Goal: Transaction & Acquisition: Purchase product/service

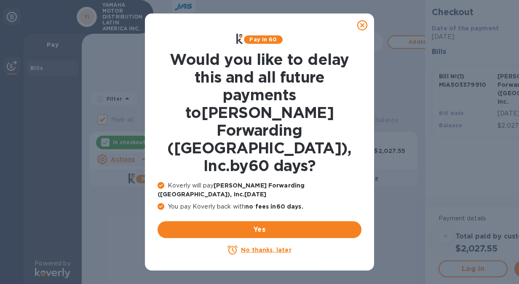
click at [263, 246] on u "No thanks, later" at bounding box center [266, 249] width 50 height 7
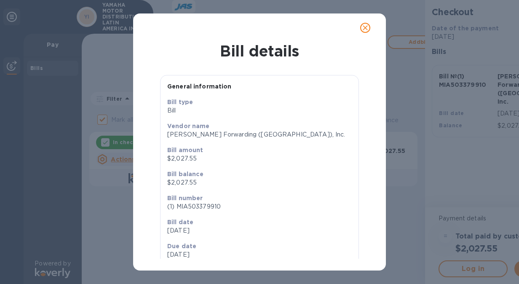
click at [185, 253] on p "[DATE]" at bounding box center [211, 254] width 89 height 9
click at [364, 27] on icon "close" at bounding box center [365, 27] width 5 height 5
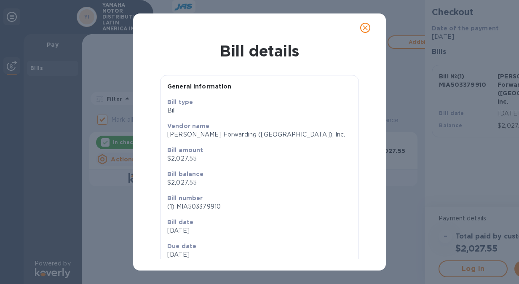
click at [367, 25] on icon "close" at bounding box center [365, 28] width 8 height 8
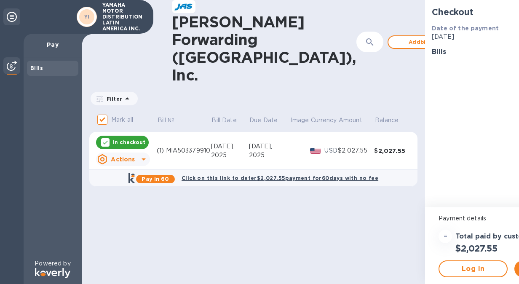
click at [432, 38] on p "[DATE]" at bounding box center [511, 36] width 158 height 9
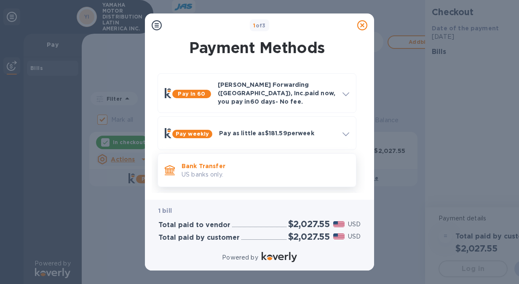
click at [236, 162] on p "Bank Transfer" at bounding box center [265, 166] width 168 height 8
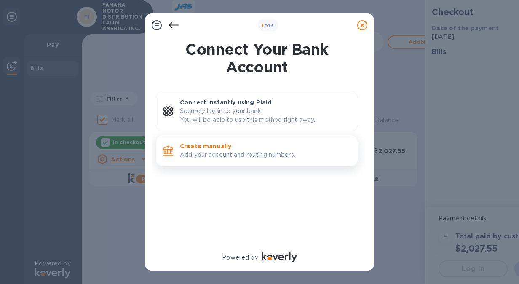
click at [233, 152] on p "Add your account and routing numbers." at bounding box center [265, 154] width 171 height 9
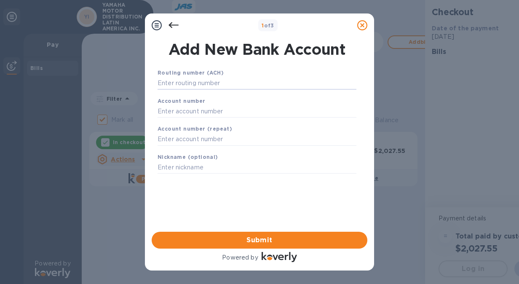
click at [242, 77] on input "text" at bounding box center [256, 83] width 199 height 13
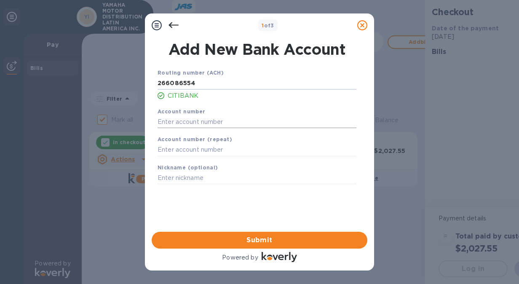
type input "266086554"
click at [208, 120] on input "text" at bounding box center [256, 121] width 199 height 13
type input "3200608700"
click at [210, 145] on input "text" at bounding box center [256, 150] width 199 height 13
type input "3200608700"
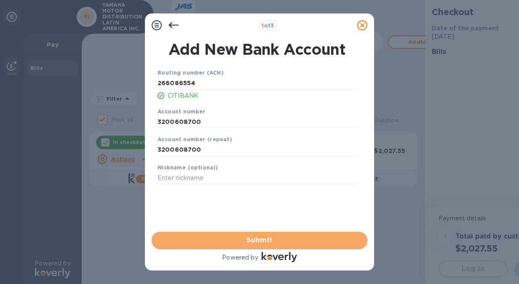
click at [244, 243] on span "Submit" at bounding box center [259, 240] width 202 height 10
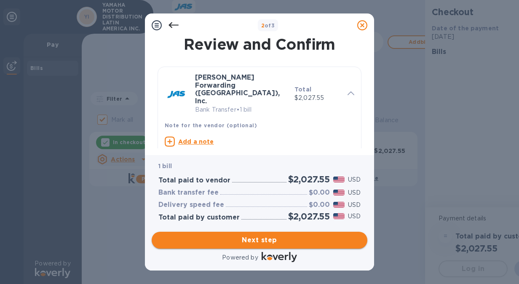
click at [249, 241] on span "Next step" at bounding box center [259, 240] width 202 height 10
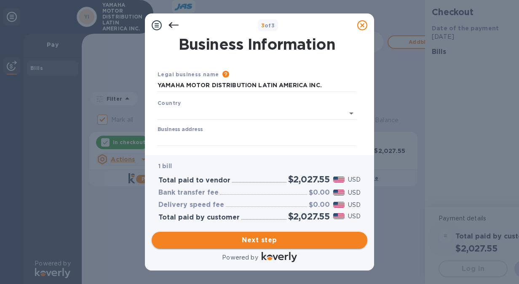
type input "[GEOGRAPHIC_DATA]"
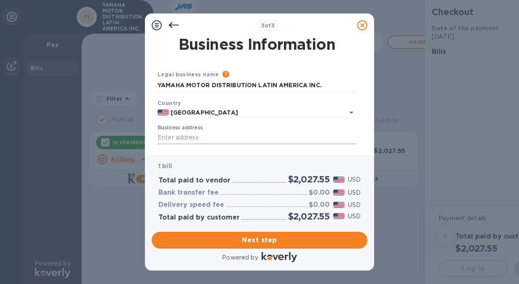
click at [241, 136] on input "Business address" at bounding box center [256, 137] width 199 height 13
type input "[STREET_ADDRESS]. Suite 790."
type input "[GEOGRAPHIC_DATA]"
type input "FL"
type input "33126"
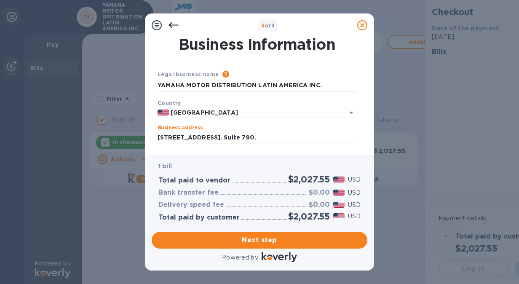
click at [293, 139] on input "[STREET_ADDRESS]. Suite 790." at bounding box center [256, 137] width 199 height 13
type input "[STREET_ADDRESS]"
type input "[GEOGRAPHIC_DATA]"
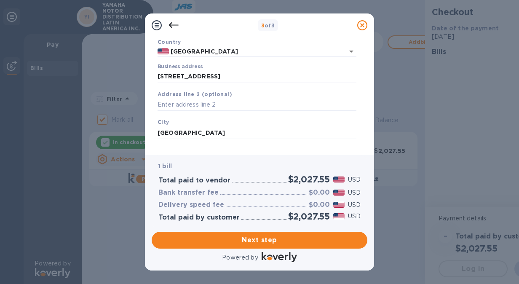
scroll to position [60, 0]
click at [211, 80] on input "[STREET_ADDRESS]" at bounding box center [256, 78] width 199 height 13
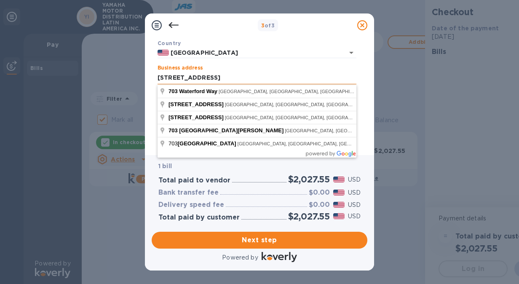
type input "[STREET_ADDRESS]. Suite 790."
click at [326, 78] on input "[STREET_ADDRESS]. Suite 790." at bounding box center [256, 78] width 199 height 13
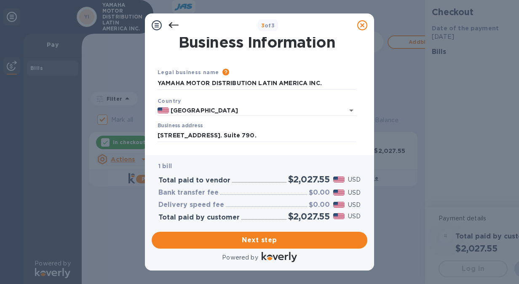
scroll to position [0, 0]
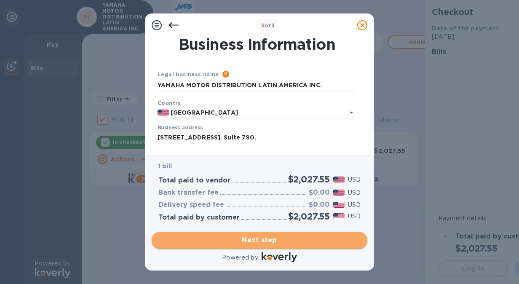
click at [257, 242] on span "Next step" at bounding box center [259, 240] width 202 height 10
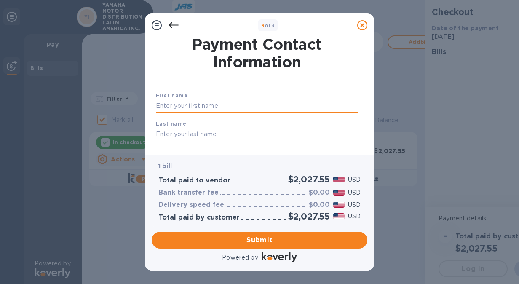
click at [216, 106] on input "text" at bounding box center [257, 106] width 202 height 13
type input "k"
type input "[PERSON_NAME]"
click at [326, 124] on div "Last name" at bounding box center [256, 130] width 209 height 28
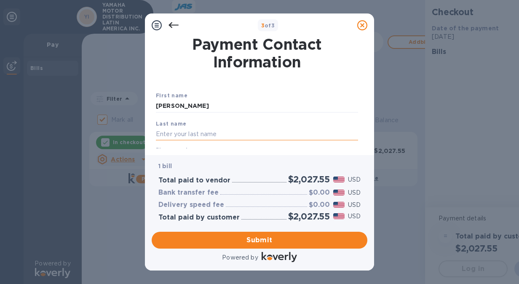
click at [200, 133] on input "text" at bounding box center [257, 134] width 202 height 13
type input "[PERSON_NAME]"
click at [339, 149] on div "Payment Contact Information First name [PERSON_NAME] Last name [PERSON_NAME] Ph…" at bounding box center [259, 96] width 229 height 118
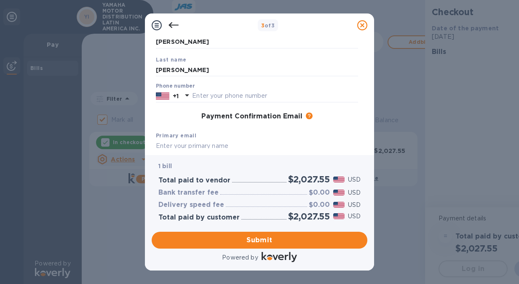
scroll to position [106, 0]
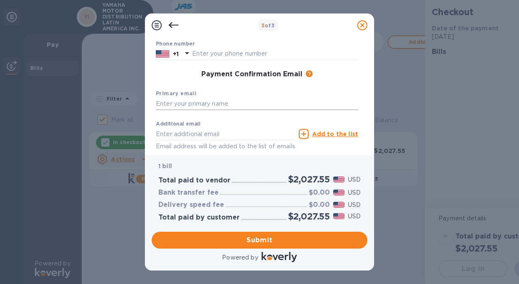
click at [196, 99] on input "text" at bounding box center [257, 104] width 202 height 13
type input "[PERSON_NAME][EMAIL_ADDRESS][DOMAIN_NAME]"
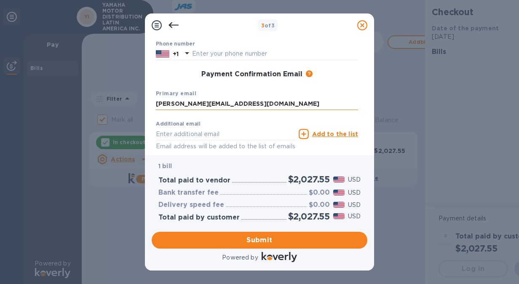
type input "3052655905"
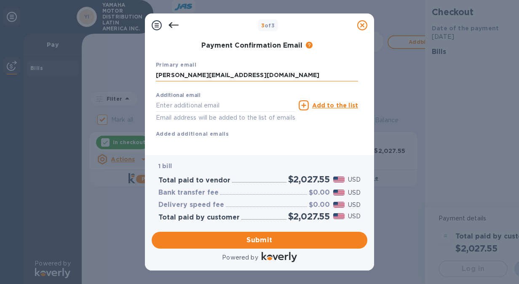
scroll to position [148, 0]
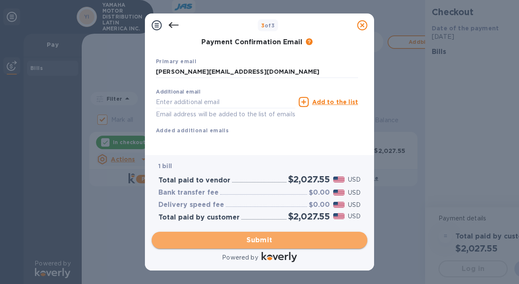
click at [266, 241] on span "Submit" at bounding box center [259, 240] width 202 height 10
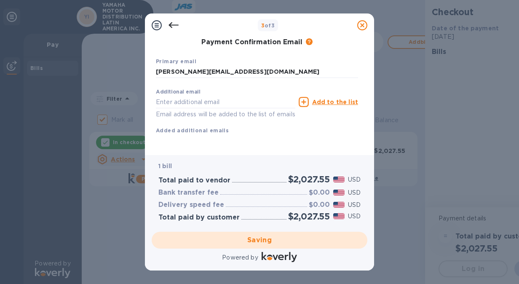
checkbox input "false"
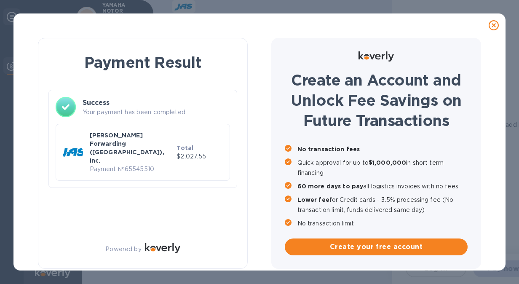
scroll to position [1, 0]
